Goal: Transaction & Acquisition: Purchase product/service

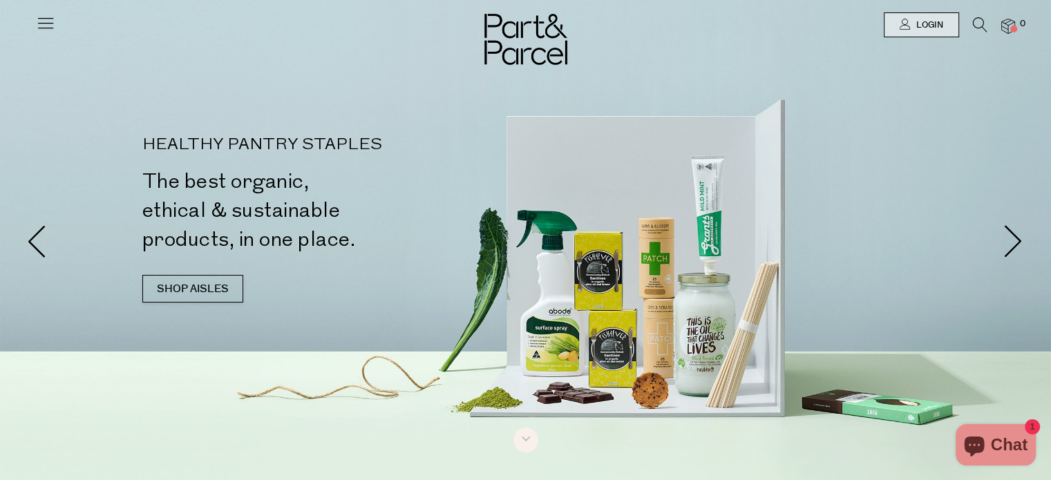
click at [1009, 21] on img at bounding box center [1009, 27] width 14 height 16
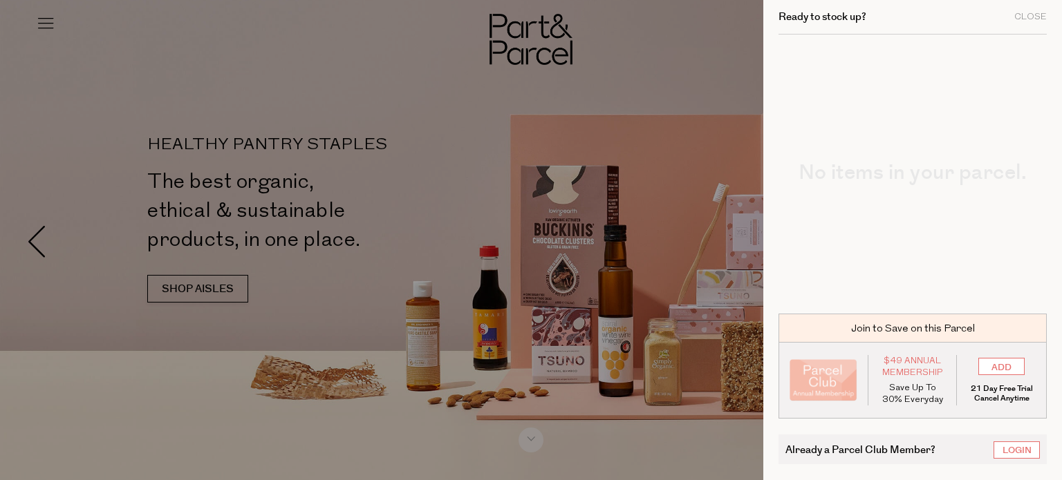
click at [19, 5] on div at bounding box center [531, 240] width 1062 height 480
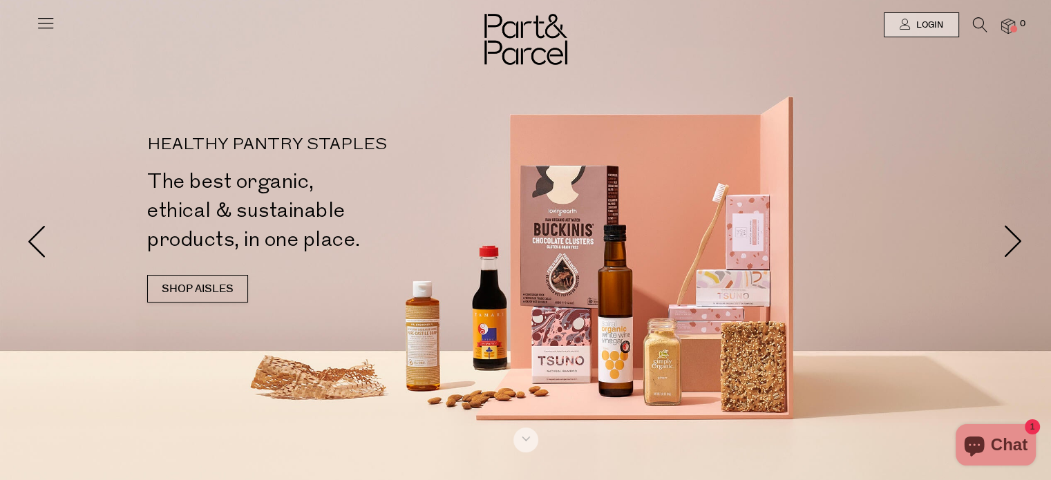
click at [44, 22] on icon at bounding box center [45, 22] width 19 height 19
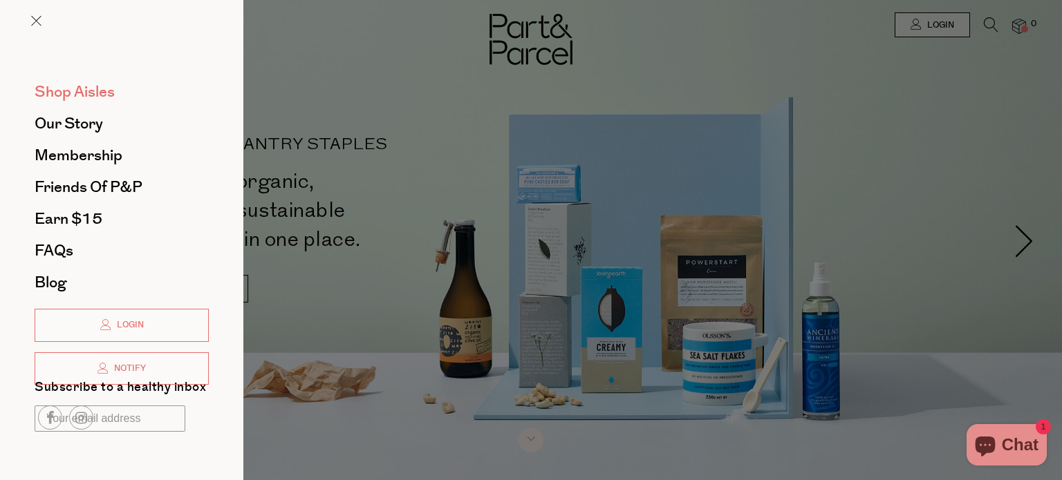
click at [79, 93] on span "Shop Aisles" at bounding box center [75, 92] width 80 height 22
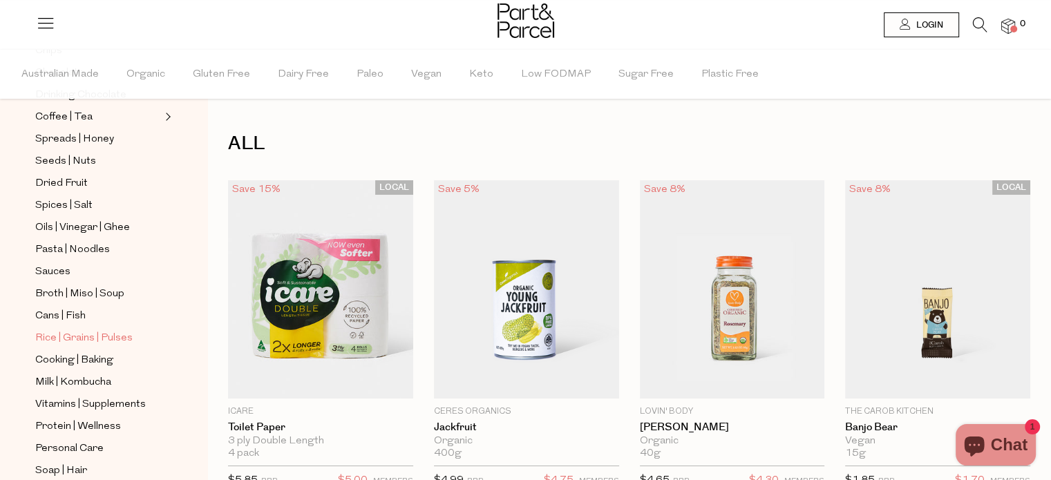
scroll to position [415, 0]
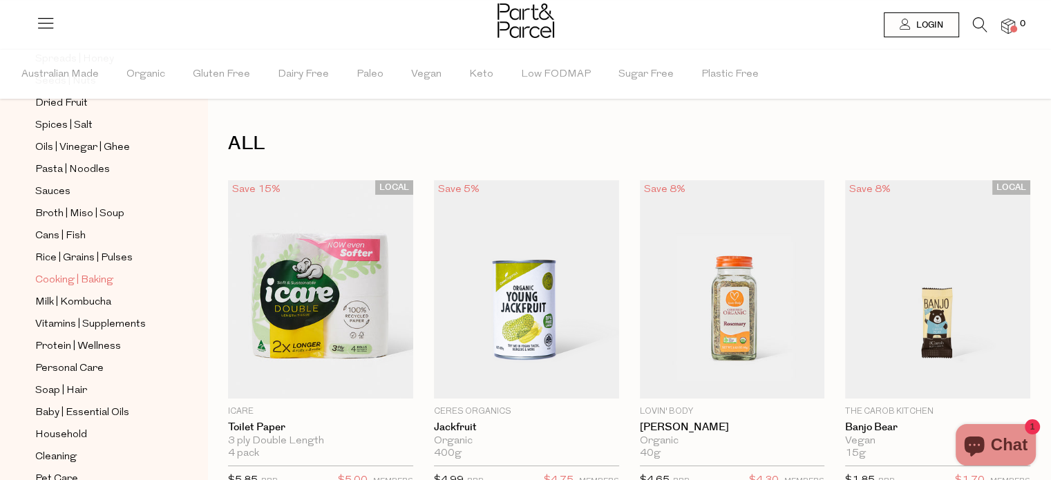
click at [102, 281] on span "Cooking | Baking" at bounding box center [74, 280] width 78 height 17
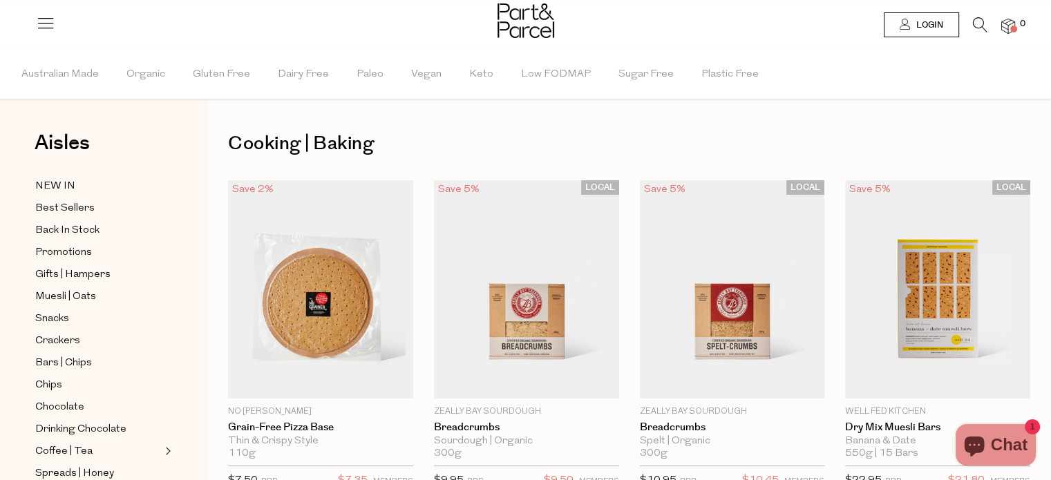
click at [495, 157] on h1 "Cooking | Baking" at bounding box center [629, 144] width 803 height 32
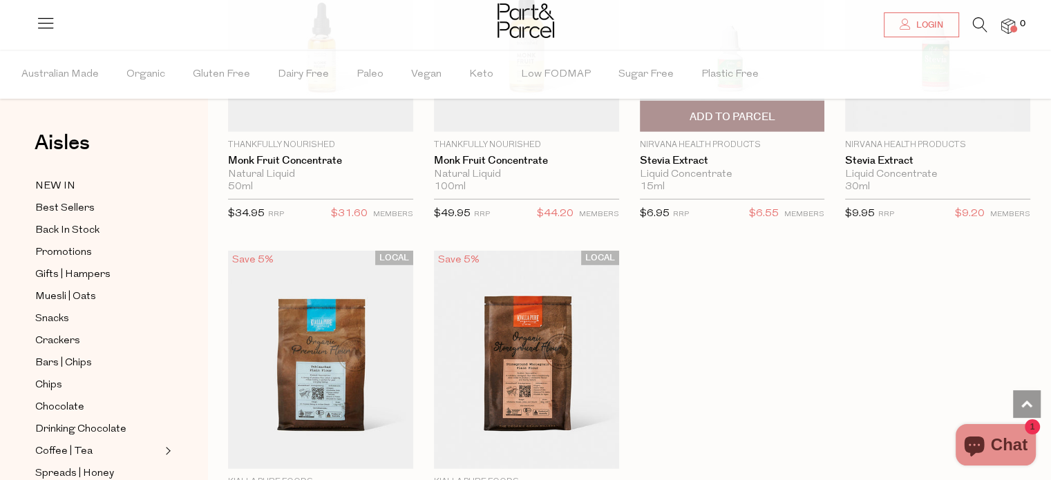
scroll to position [4009, 0]
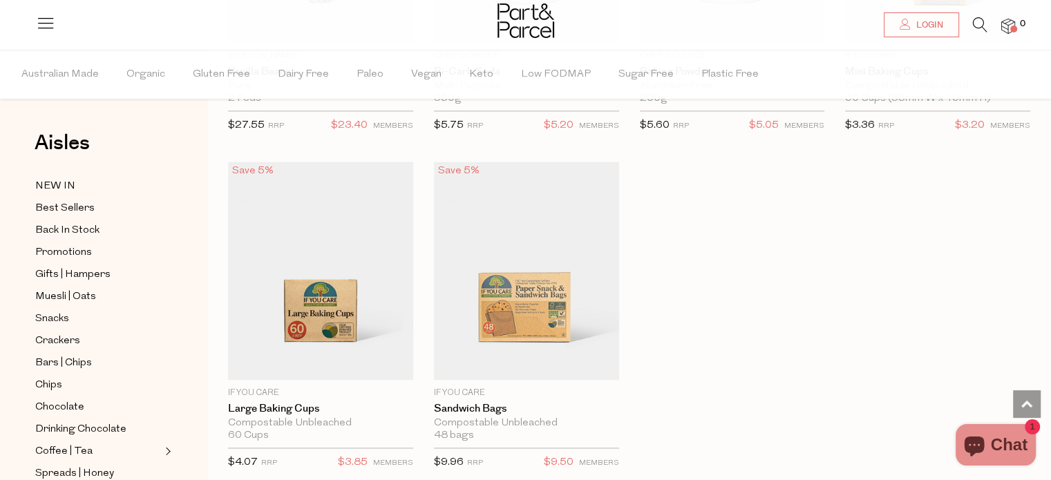
scroll to position [7120, 0]
